Goal: Information Seeking & Learning: Learn about a topic

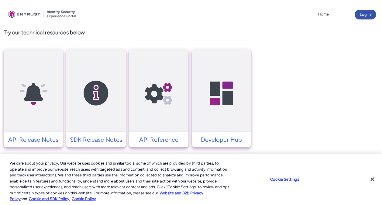
scroll to position [259, 0]
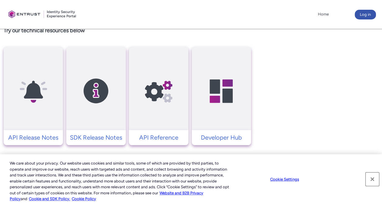
click at [367, 179] on button "Close" at bounding box center [372, 178] width 13 height 13
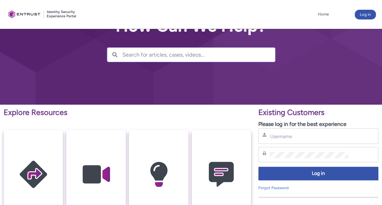
scroll to position [0, 0]
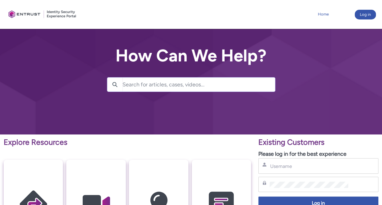
click at [322, 14] on link "Home" at bounding box center [323, 14] width 14 height 9
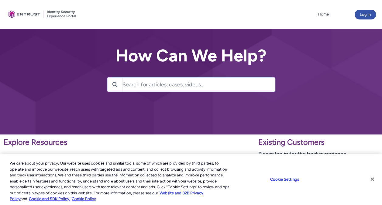
click at [372, 177] on button "Close" at bounding box center [372, 178] width 13 height 13
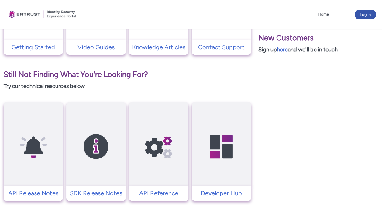
scroll to position [189, 0]
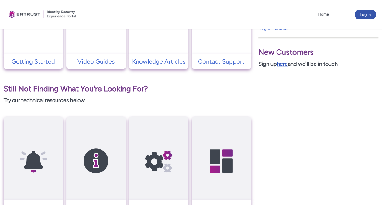
click at [283, 63] on link "here" at bounding box center [282, 63] width 11 height 7
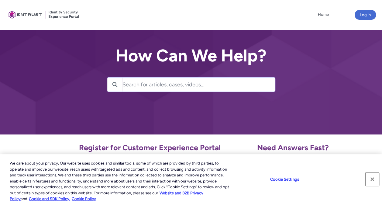
click at [376, 175] on button "Close" at bounding box center [372, 178] width 13 height 13
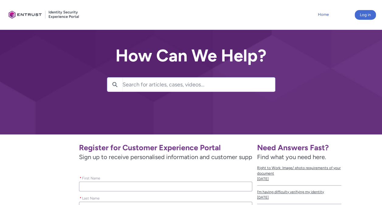
click at [323, 15] on link "Home" at bounding box center [323, 14] width 14 height 9
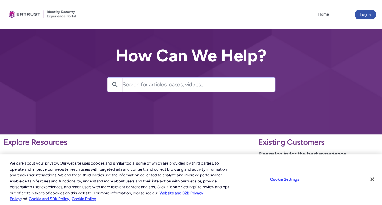
click at [305, 41] on div at bounding box center [191, 67] width 382 height 134
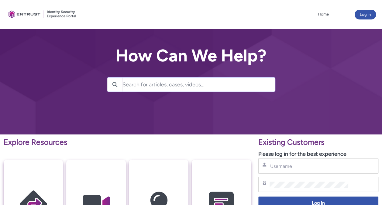
click at [167, 84] on input "Search for articles, cases, videos..." at bounding box center [198, 84] width 153 height 14
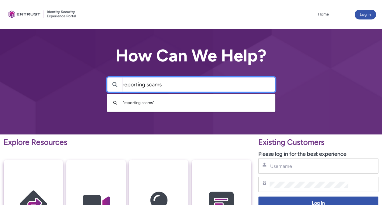
type input "reporting scams"
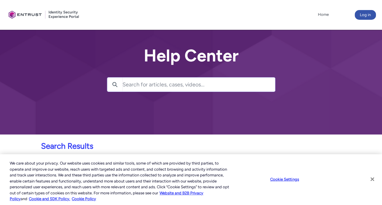
click at [368, 181] on button "Close" at bounding box center [372, 178] width 13 height 13
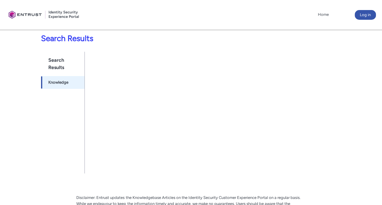
scroll to position [108, 0]
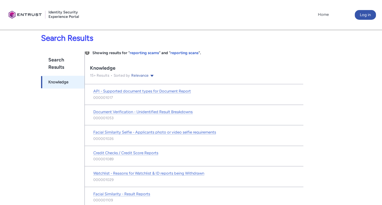
click at [56, 65] on h1 "Search Results" at bounding box center [62, 63] width 43 height 24
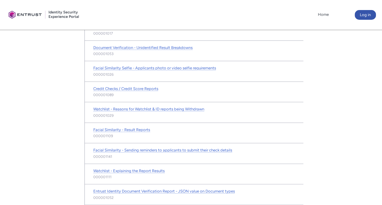
scroll to position [170, 0]
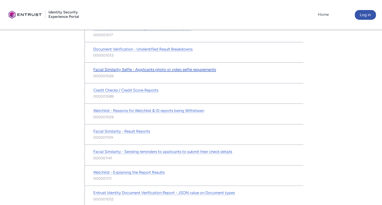
click at [170, 68] on span "Facial Similarity Selfie - Applicants photo or video selfie requirements" at bounding box center [154, 69] width 123 height 5
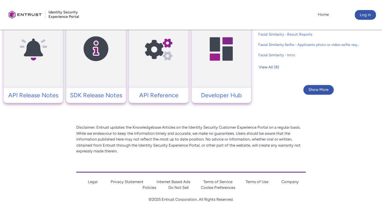
scroll to position [472, 0]
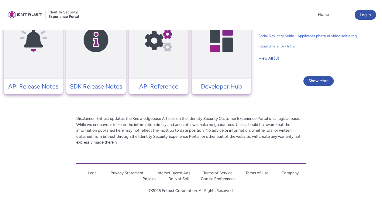
click at [286, 174] on link "Company Policies" at bounding box center [221, 175] width 156 height 11
click at [289, 173] on link "Company Policies" at bounding box center [221, 175] width 156 height 11
